Goal: Navigation & Orientation: Find specific page/section

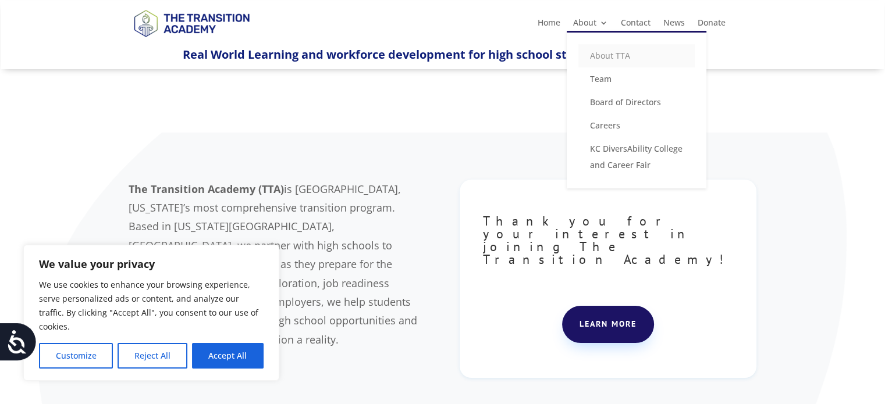
click at [616, 55] on link "About TTA" at bounding box center [636, 55] width 116 height 23
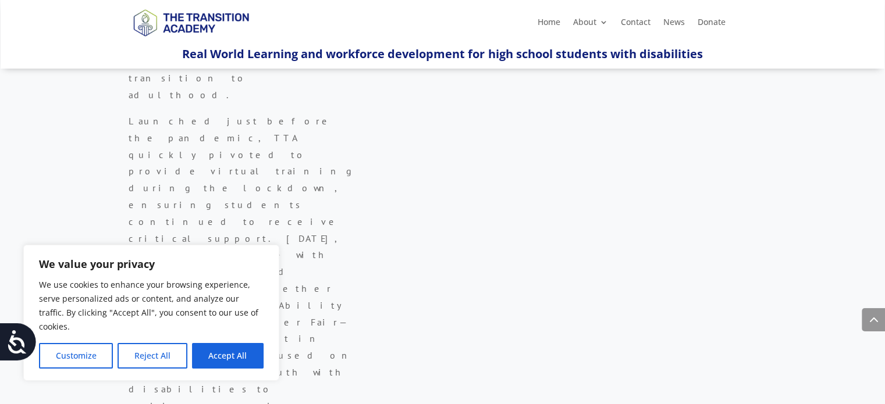
scroll to position [463, 0]
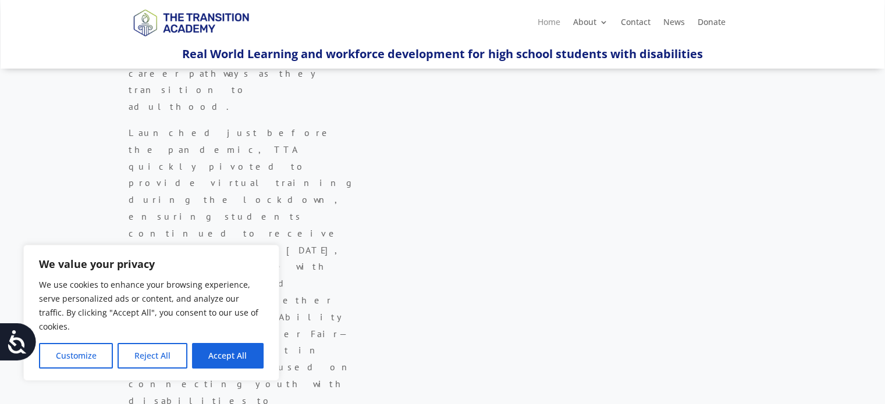
click at [548, 20] on link "Home" at bounding box center [548, 24] width 23 height 13
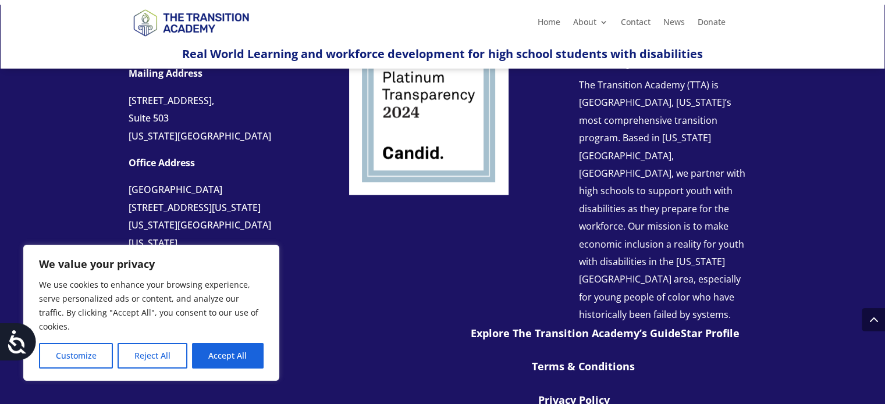
scroll to position [1402, 0]
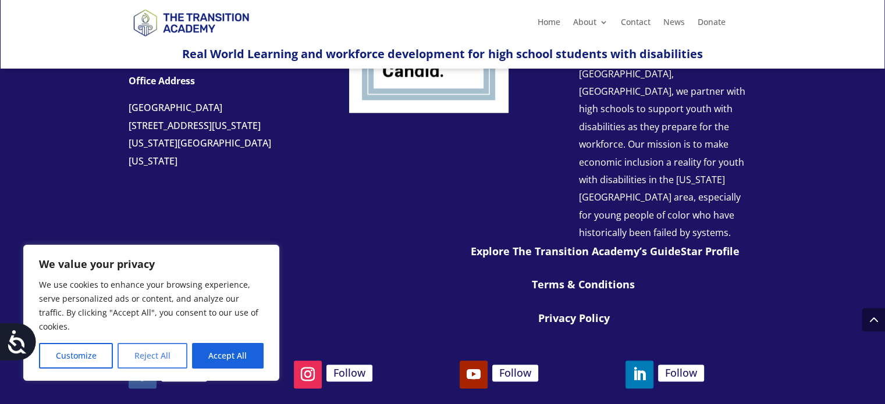
click at [150, 351] on button "Reject All" at bounding box center [152, 356] width 69 height 26
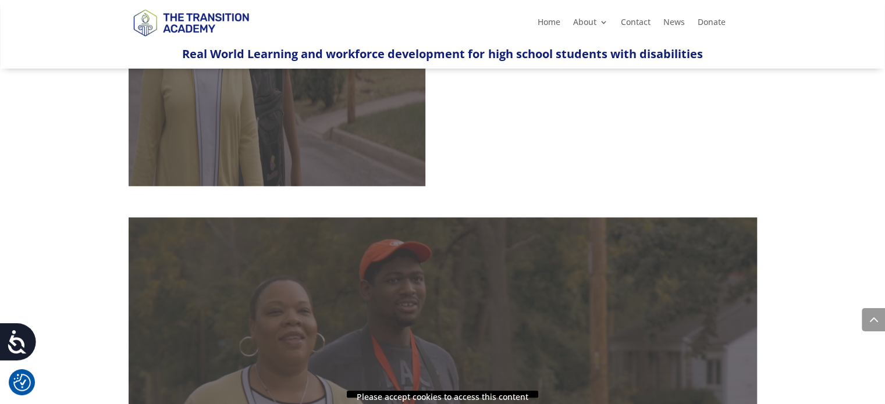
scroll to position [705, 0]
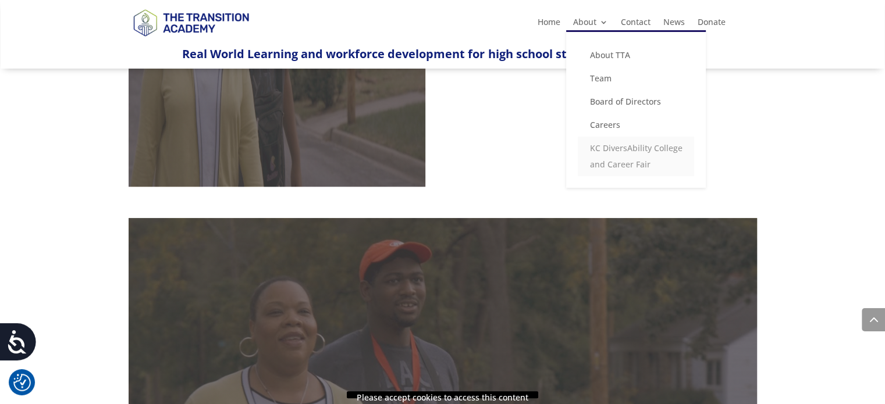
click at [624, 149] on link "KC DiversAbility College and Career Fair" at bounding box center [636, 157] width 116 height 40
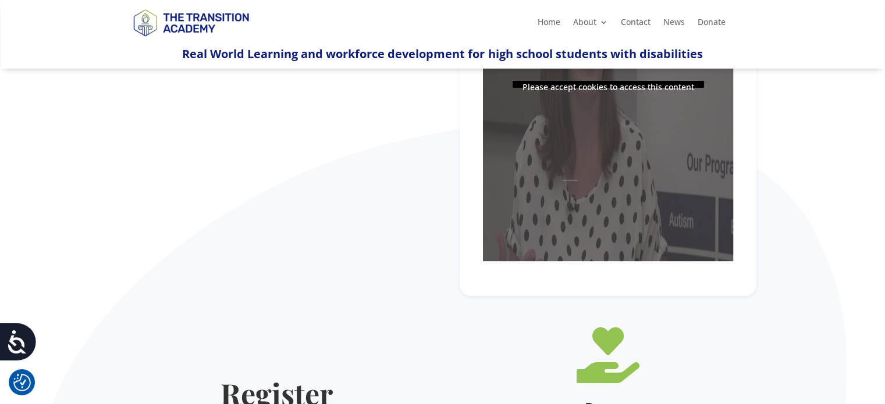
scroll to position [282, 0]
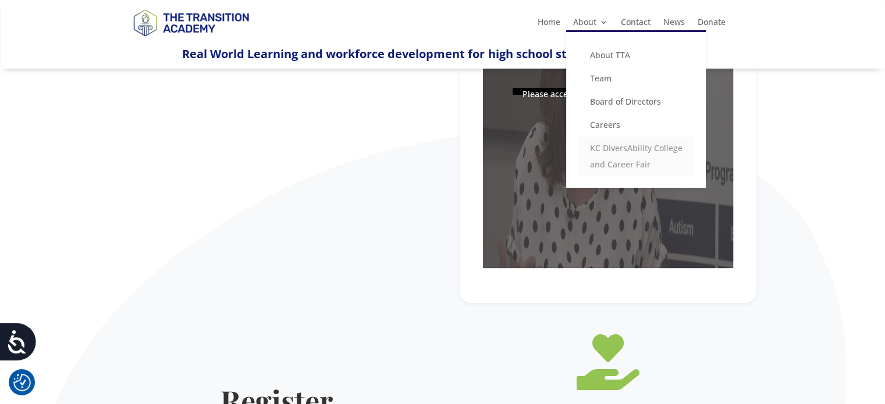
click at [610, 152] on link "KC DiversAbility College and Career Fair" at bounding box center [636, 157] width 116 height 40
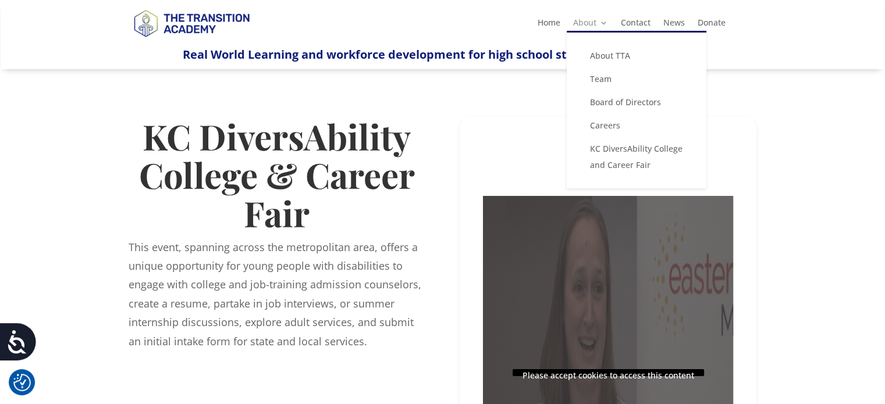
click at [599, 19] on link "About" at bounding box center [590, 25] width 35 height 13
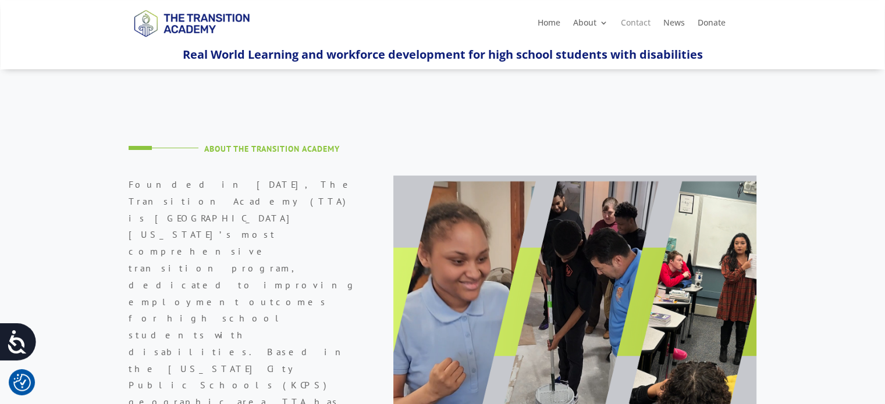
click at [644, 31] on link "Contact" at bounding box center [636, 25] width 30 height 13
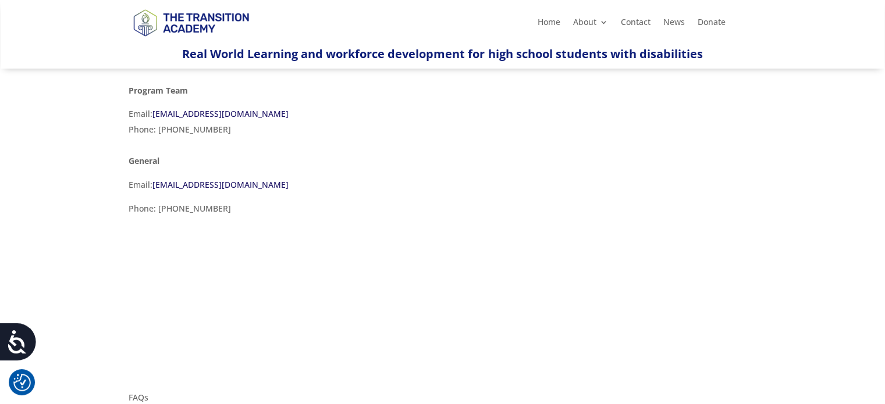
scroll to position [372, 0]
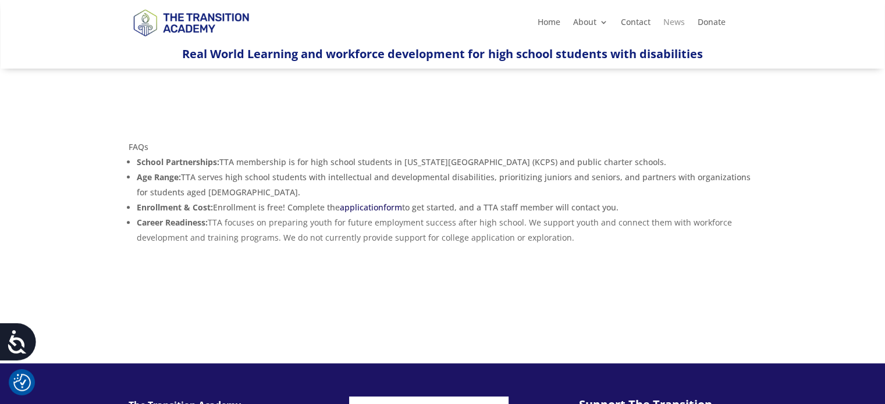
click at [679, 23] on link "News" at bounding box center [674, 24] width 22 height 13
